Goal: Transaction & Acquisition: Book appointment/travel/reservation

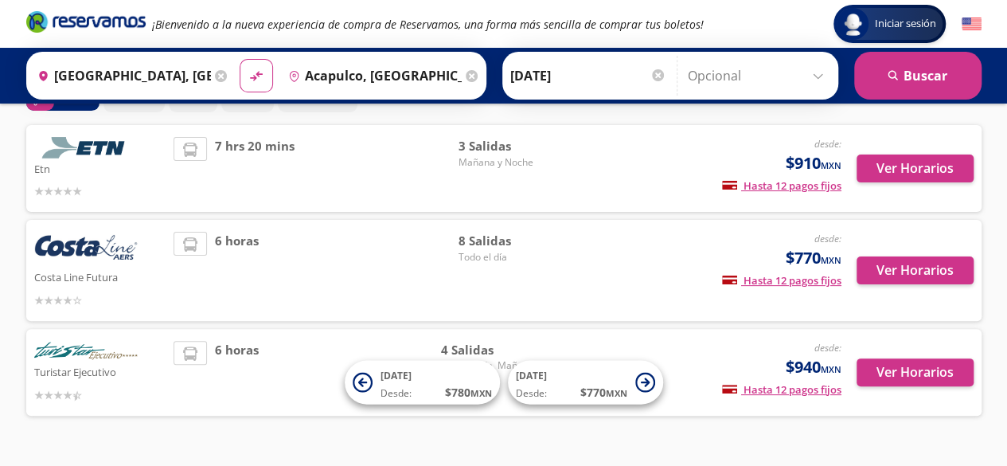
scroll to position [97, 0]
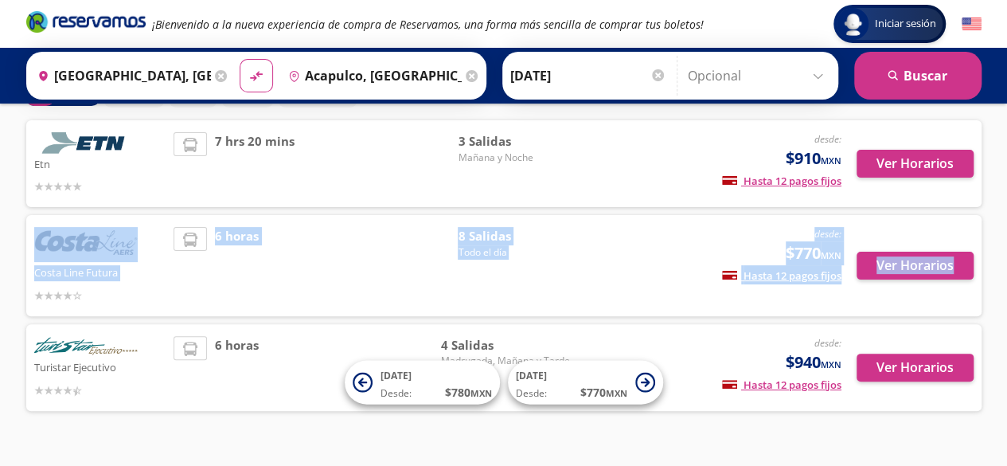
drag, startPoint x: 1003, startPoint y: 148, endPoint x: 987, endPoint y: 219, distance: 72.8
click at [987, 219] on div "Iniciar sesión Iniciar sesión ¡Bienvenido a la nueva experiencia de compra de R…" at bounding box center [503, 200] width 1007 height 595
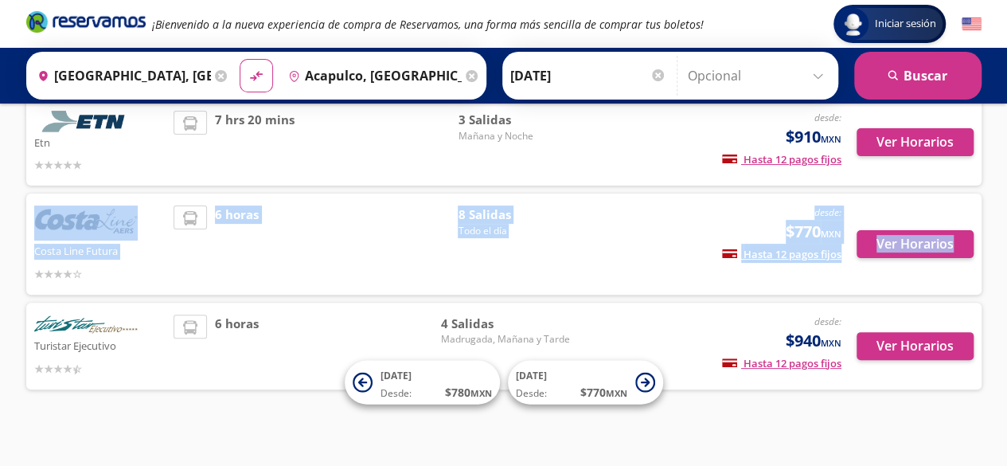
click at [292, 213] on div "6 horas" at bounding box center [315, 243] width 284 height 77
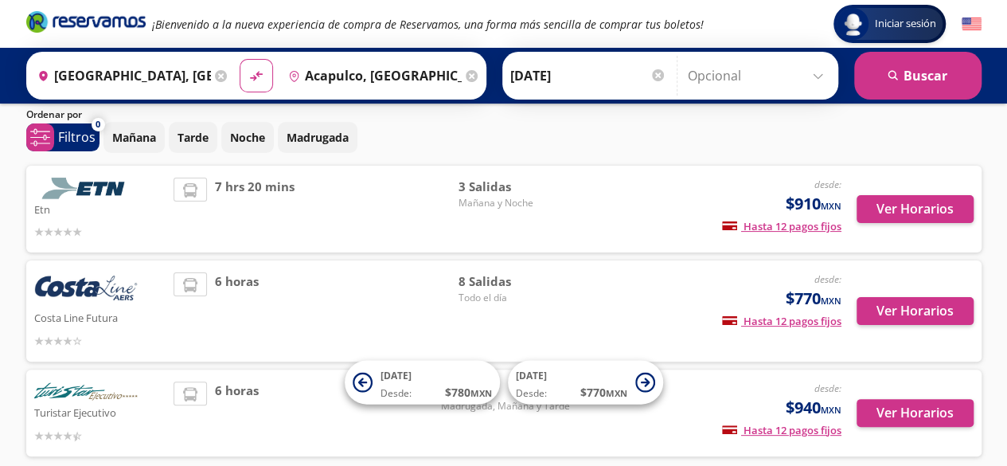
scroll to position [56, 0]
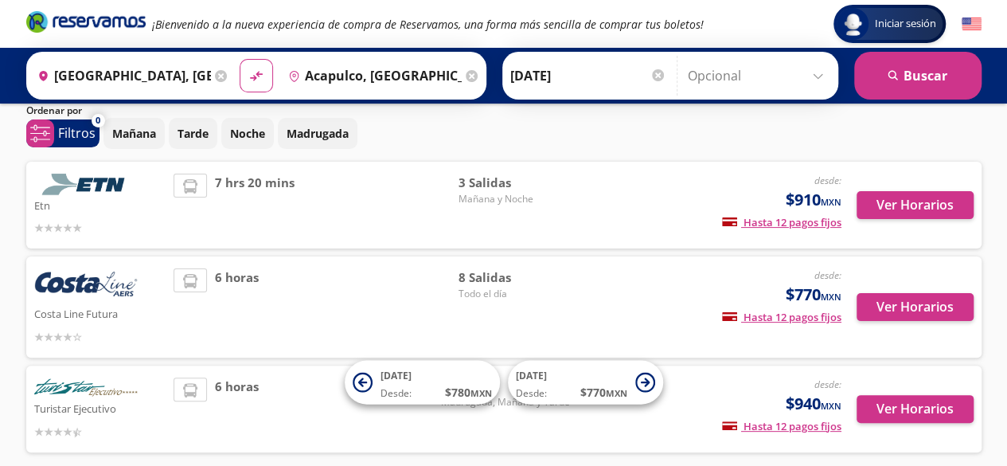
click at [1003, 114] on div "Iniciar sesión Iniciar sesión ¡Bienvenido a la nueva experiencia de compra de R…" at bounding box center [503, 241] width 1007 height 595
click at [934, 308] on button "Ver Horarios" at bounding box center [914, 307] width 117 height 28
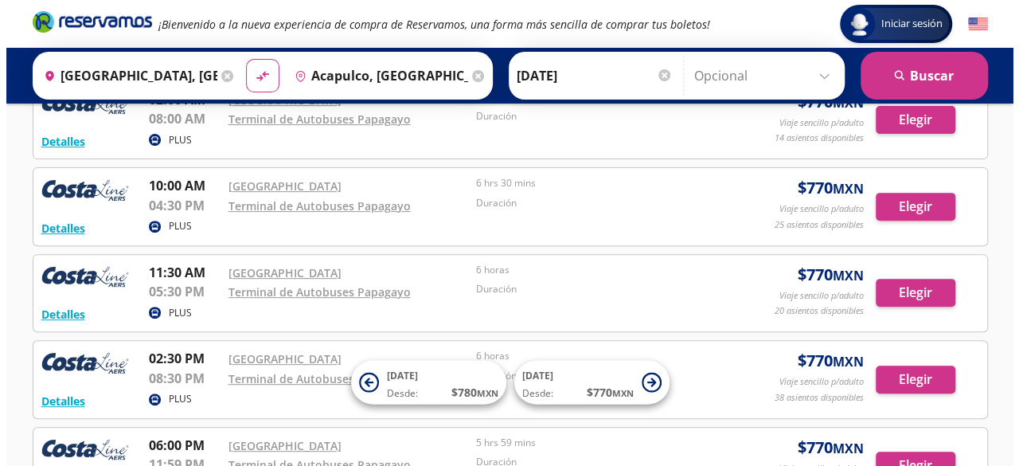
scroll to position [190, 0]
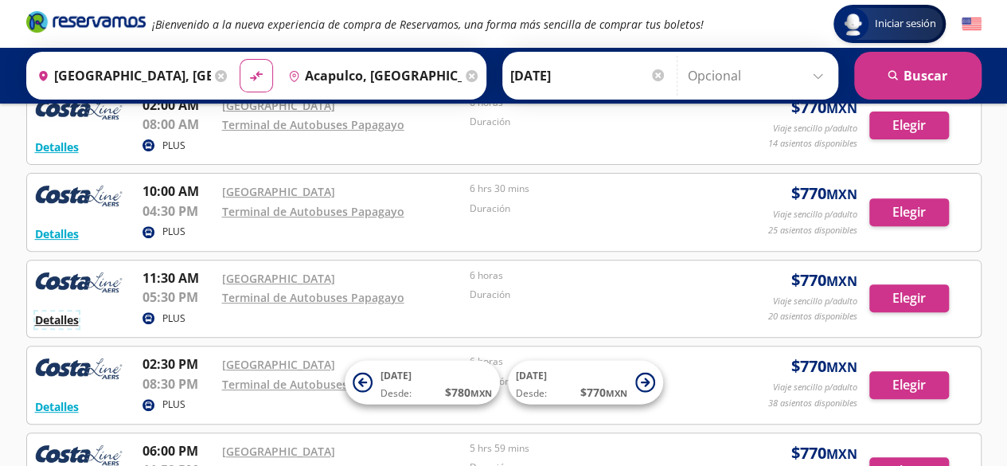
click at [58, 316] on button "Detalles" at bounding box center [57, 319] width 44 height 17
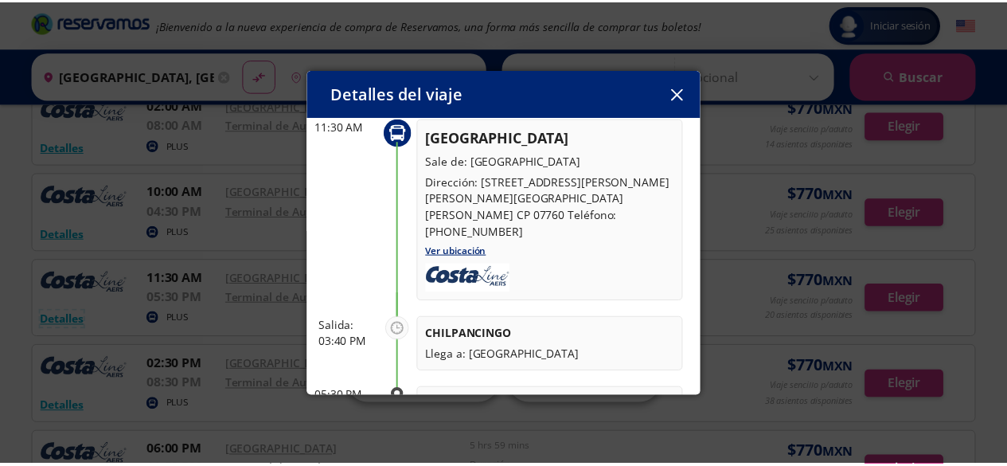
scroll to position [86, 0]
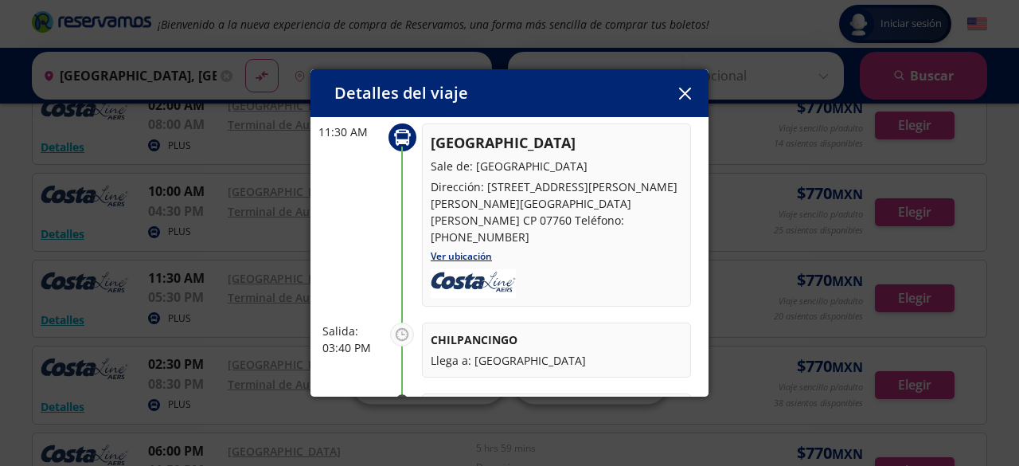
click at [688, 96] on icon "button" at bounding box center [684, 94] width 12 height 12
